Goal: Check status: Check status

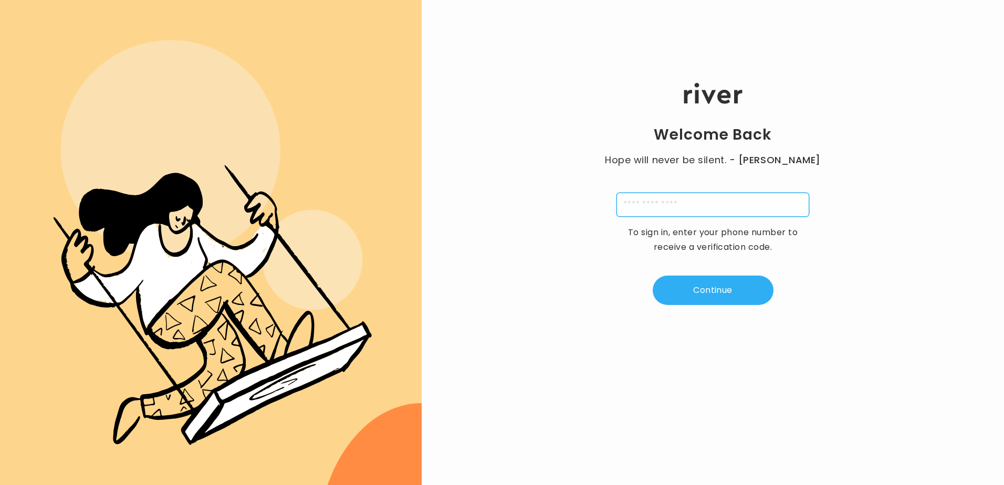
click at [718, 208] on input "tel" at bounding box center [713, 205] width 193 height 24
type input "**********"
click at [668, 210] on input "tel" at bounding box center [661, 205] width 24 height 24
type input "*"
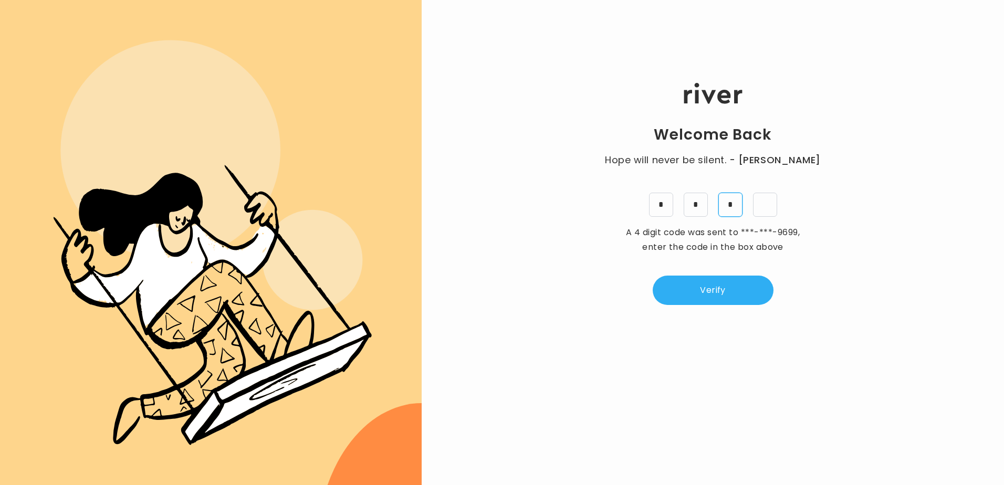
type input "*"
click at [712, 278] on button "Verify" at bounding box center [713, 290] width 121 height 29
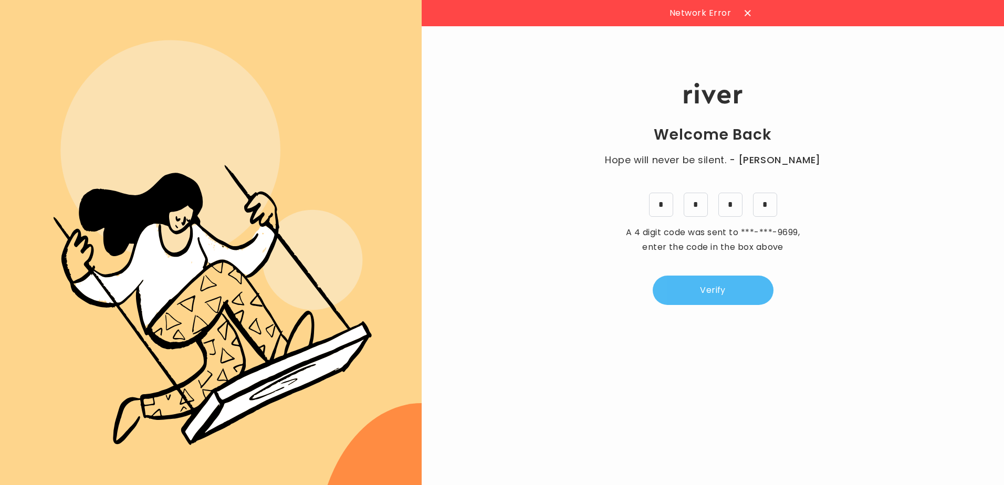
click at [743, 276] on button "Verify" at bounding box center [713, 290] width 121 height 29
click at [744, 17] on div at bounding box center [747, 13] width 17 height 17
